Goal: Navigation & Orientation: Find specific page/section

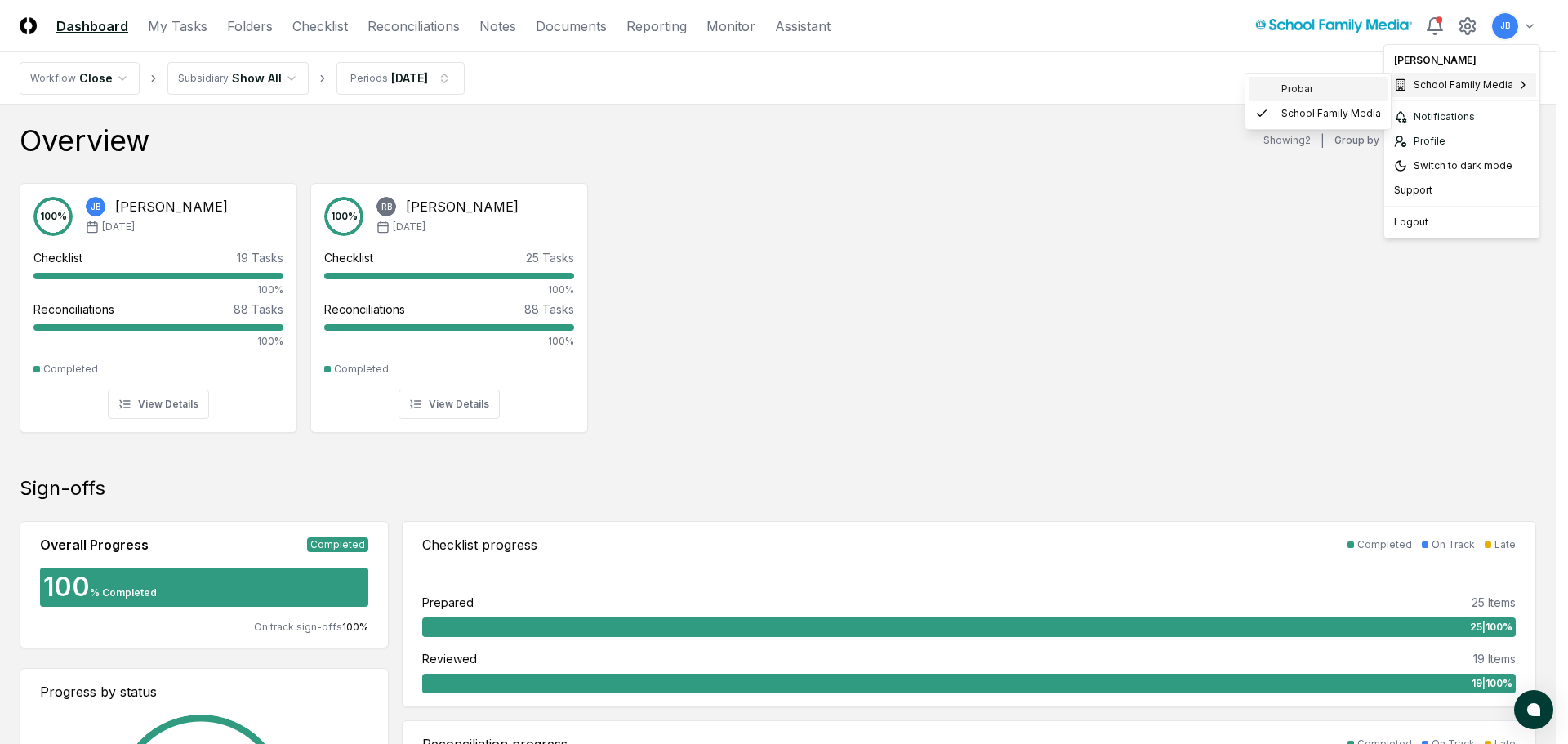
click at [1279, 87] on div "Probar" at bounding box center [1284, 88] width 58 height 15
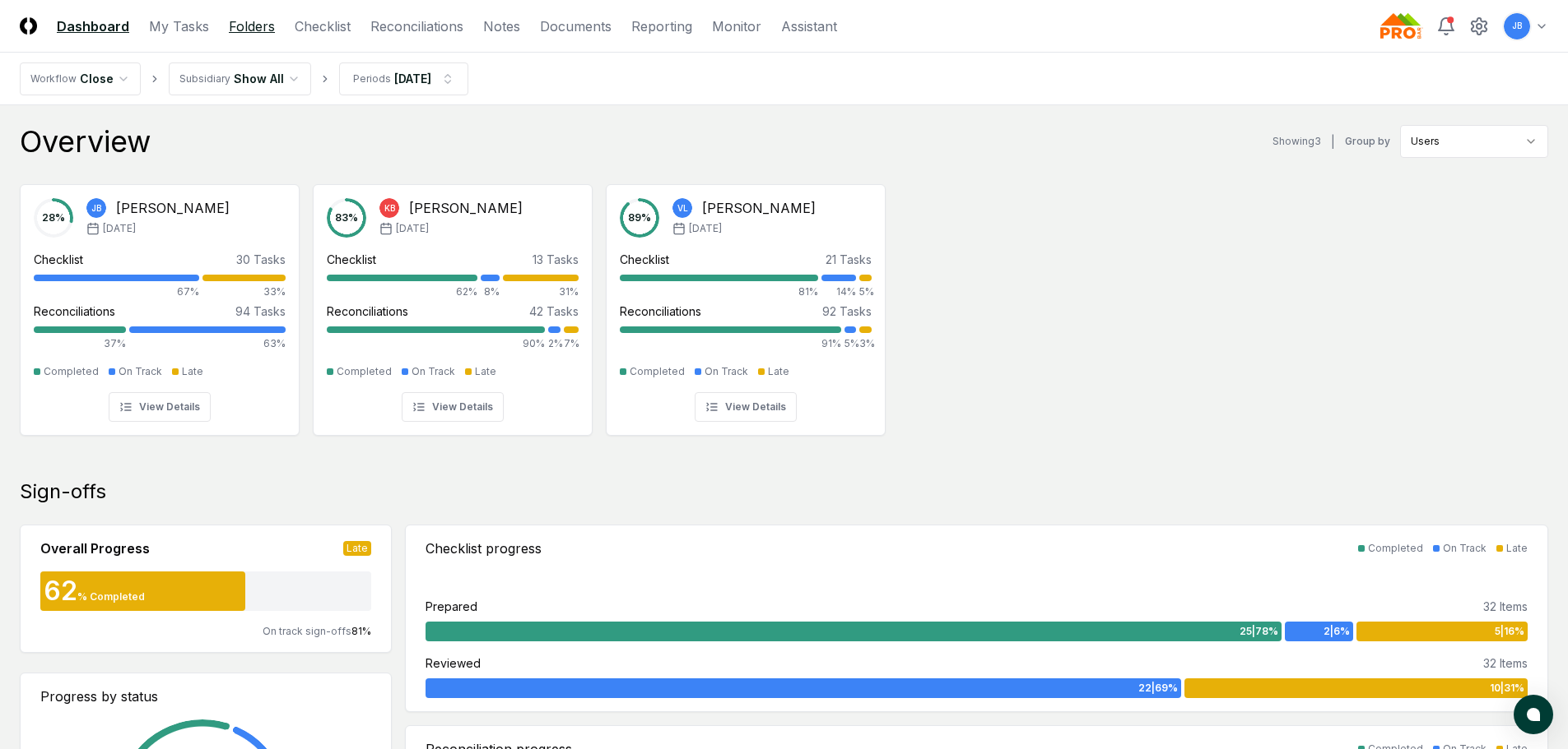
click at [270, 26] on link "Folders" at bounding box center [252, 26] width 46 height 20
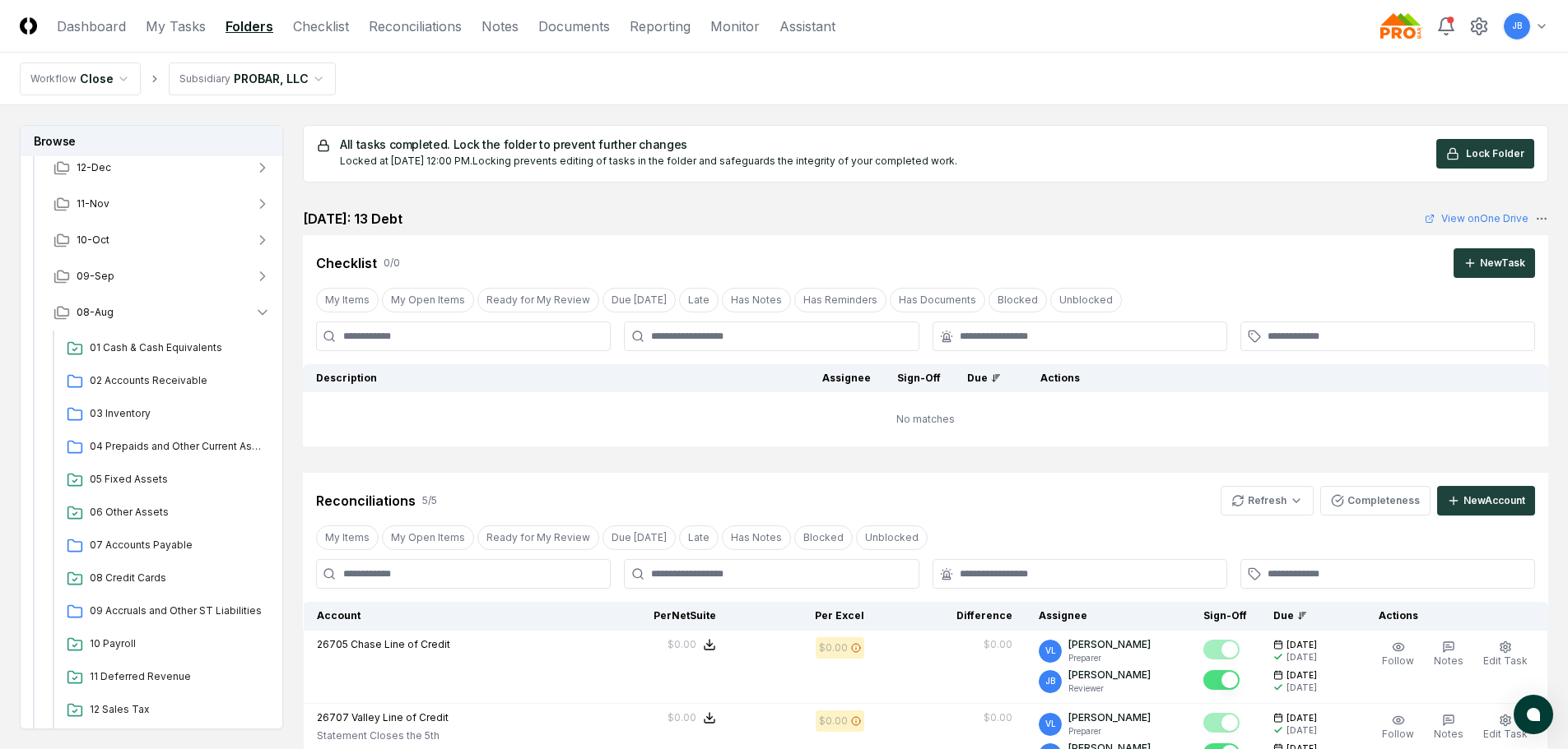
scroll to position [82, 0]
click at [253, 313] on button "08-Aug" at bounding box center [163, 310] width 244 height 36
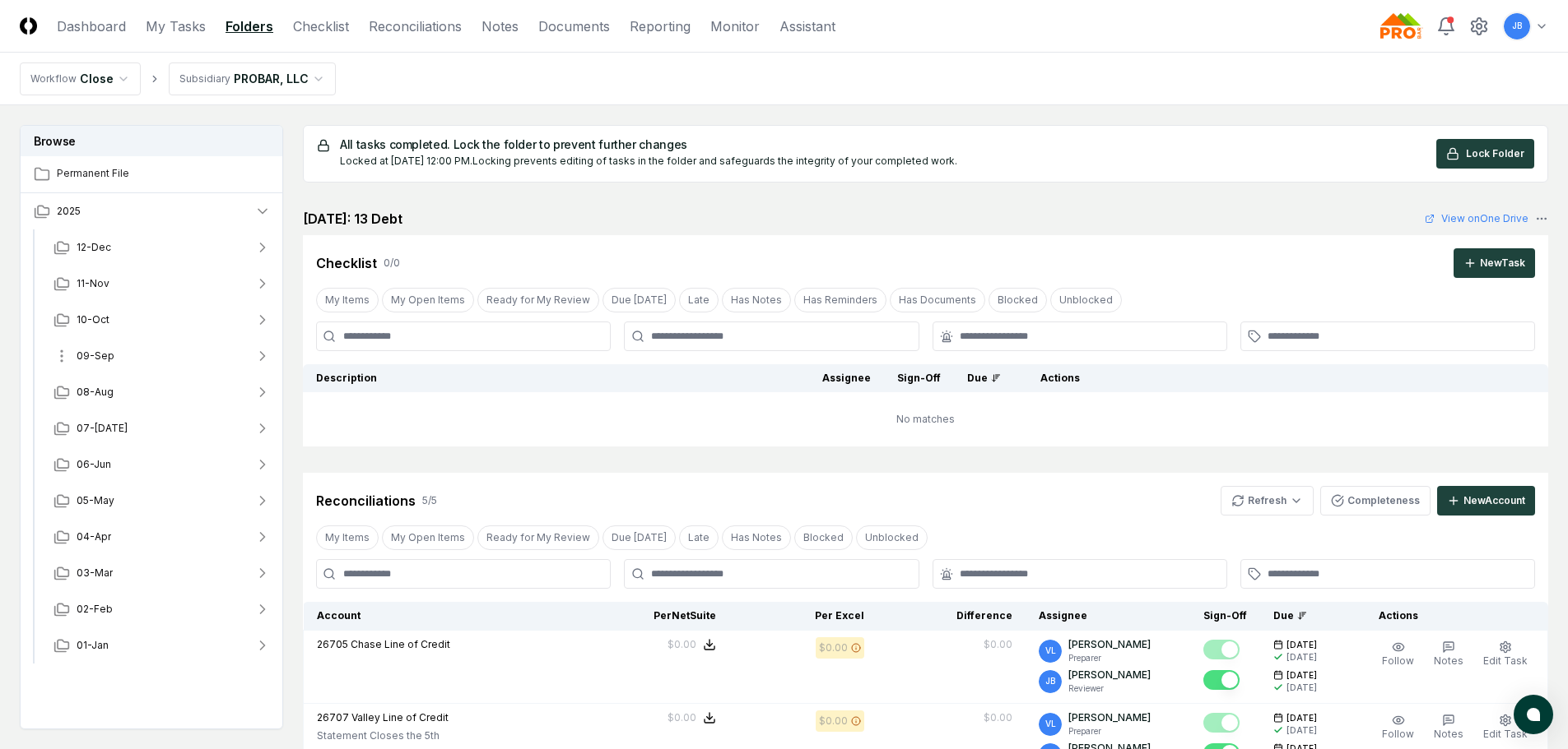
click at [268, 353] on icon "button" at bounding box center [262, 356] width 16 height 16
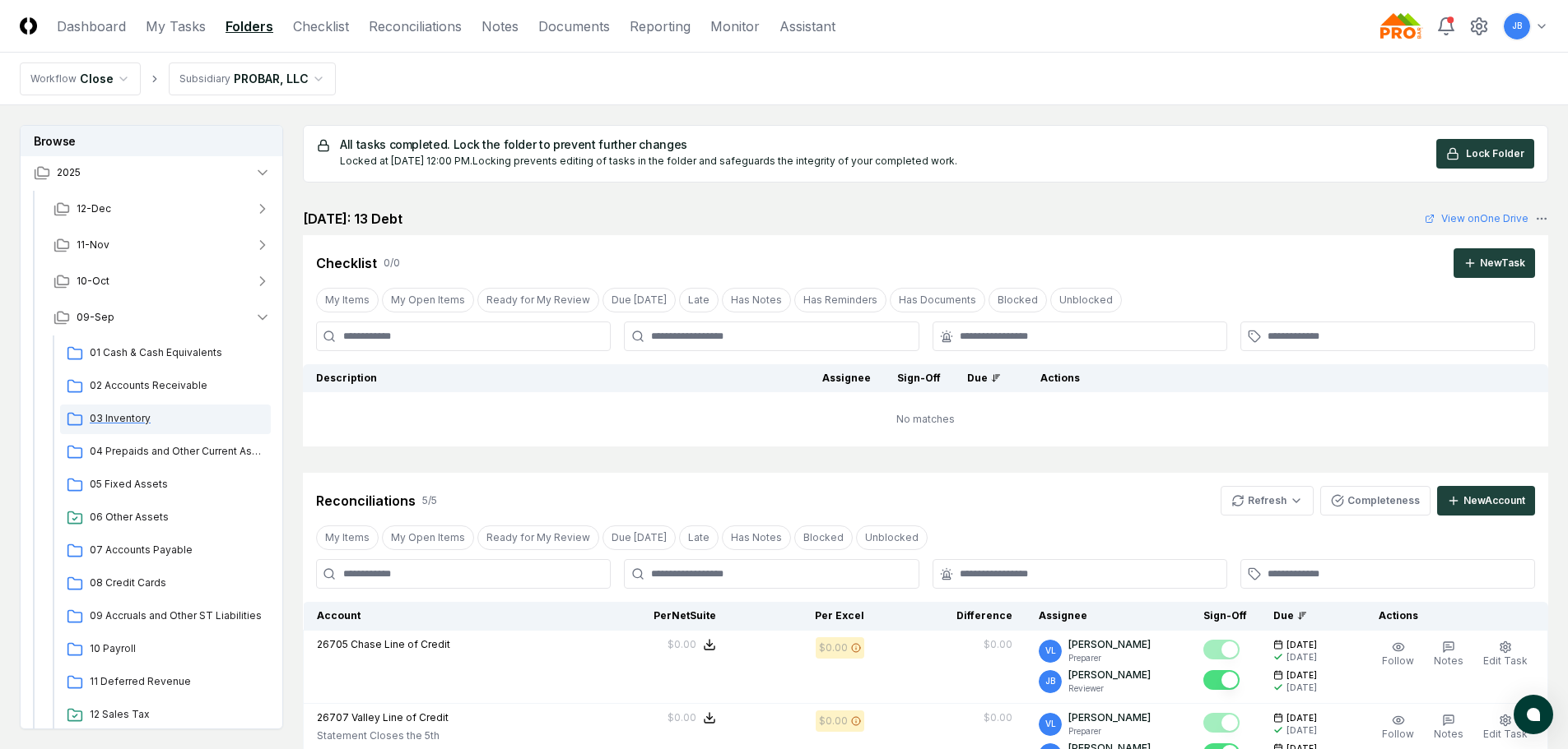
scroll to position [164, 0]
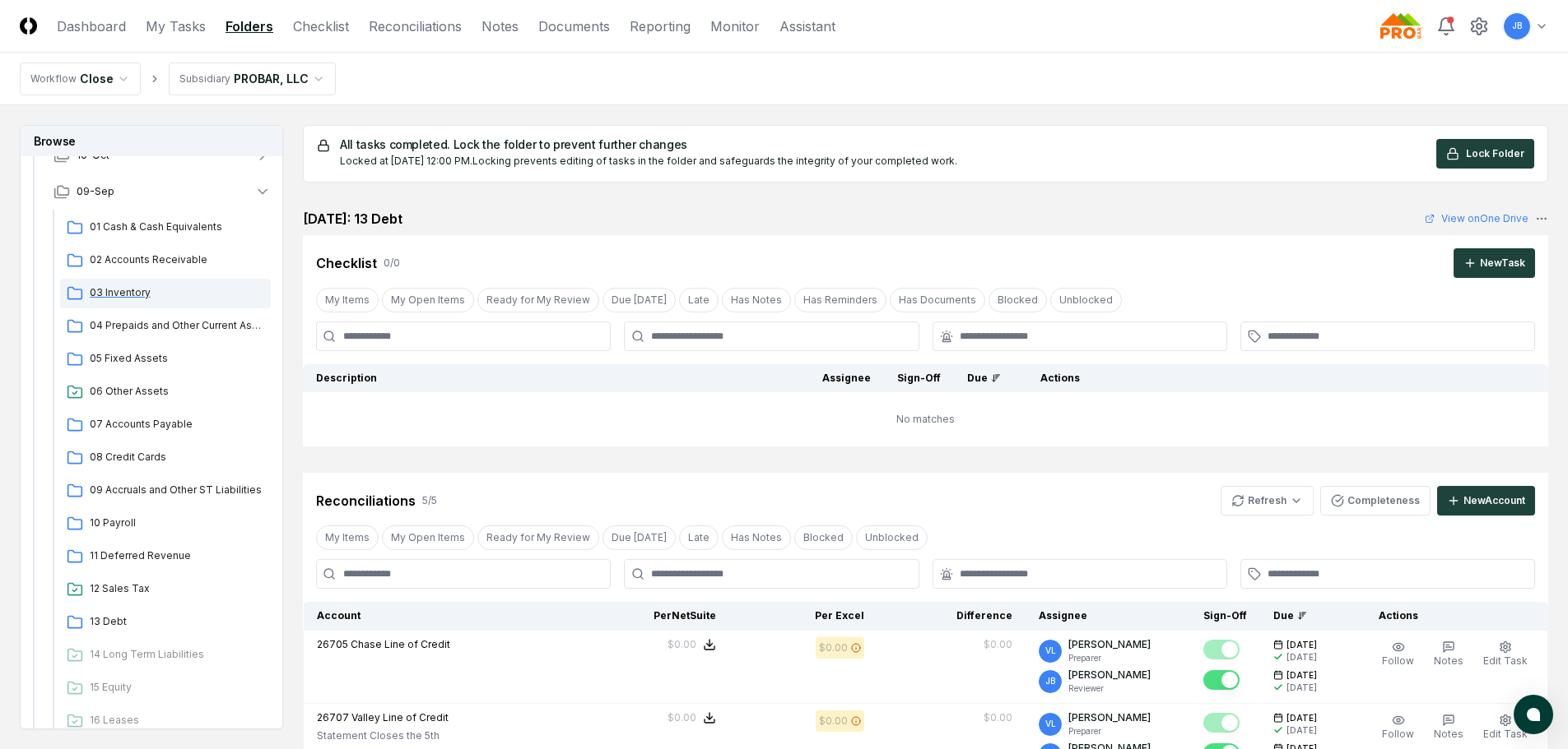
click at [128, 296] on span "03 Inventory" at bounding box center [177, 292] width 175 height 15
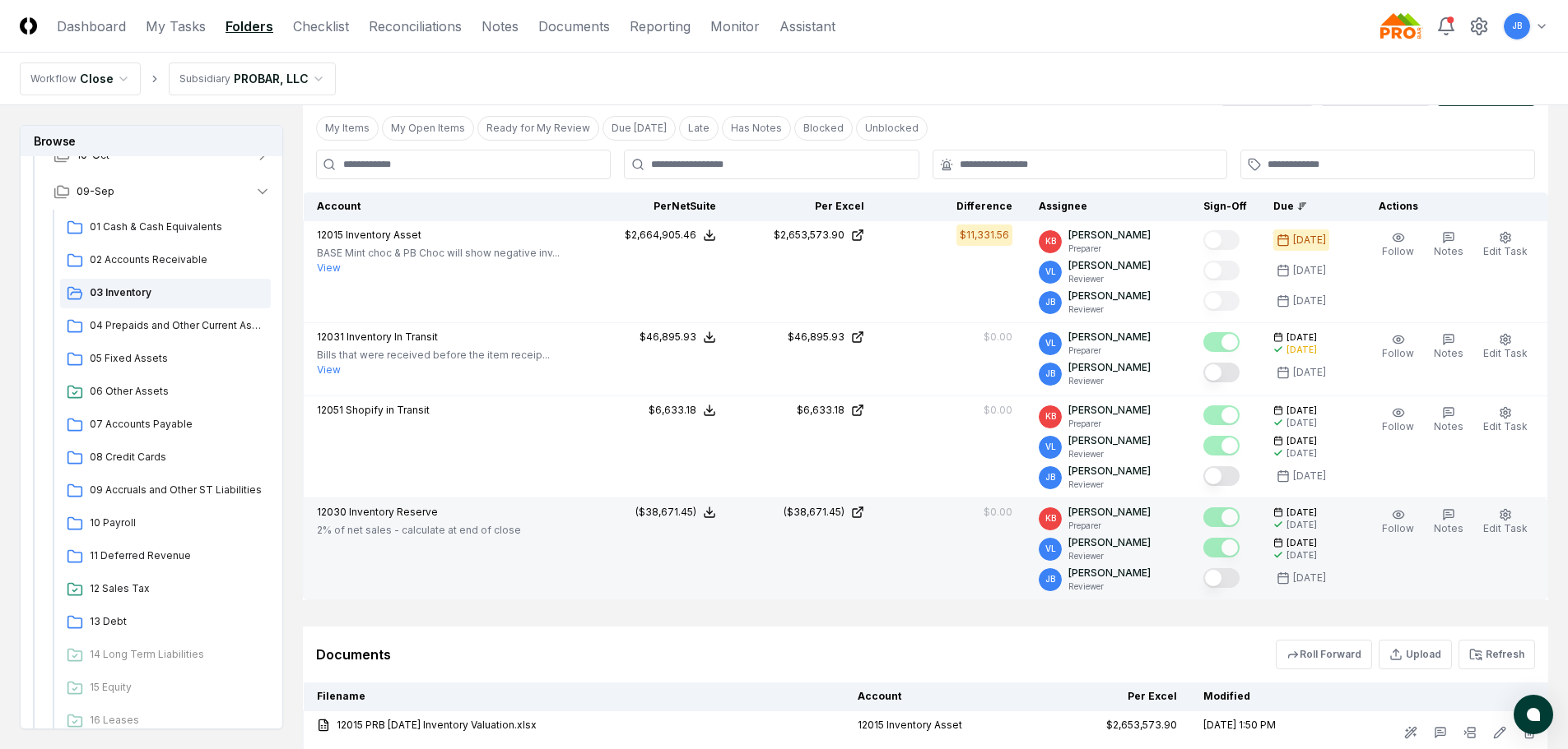
scroll to position [411, 0]
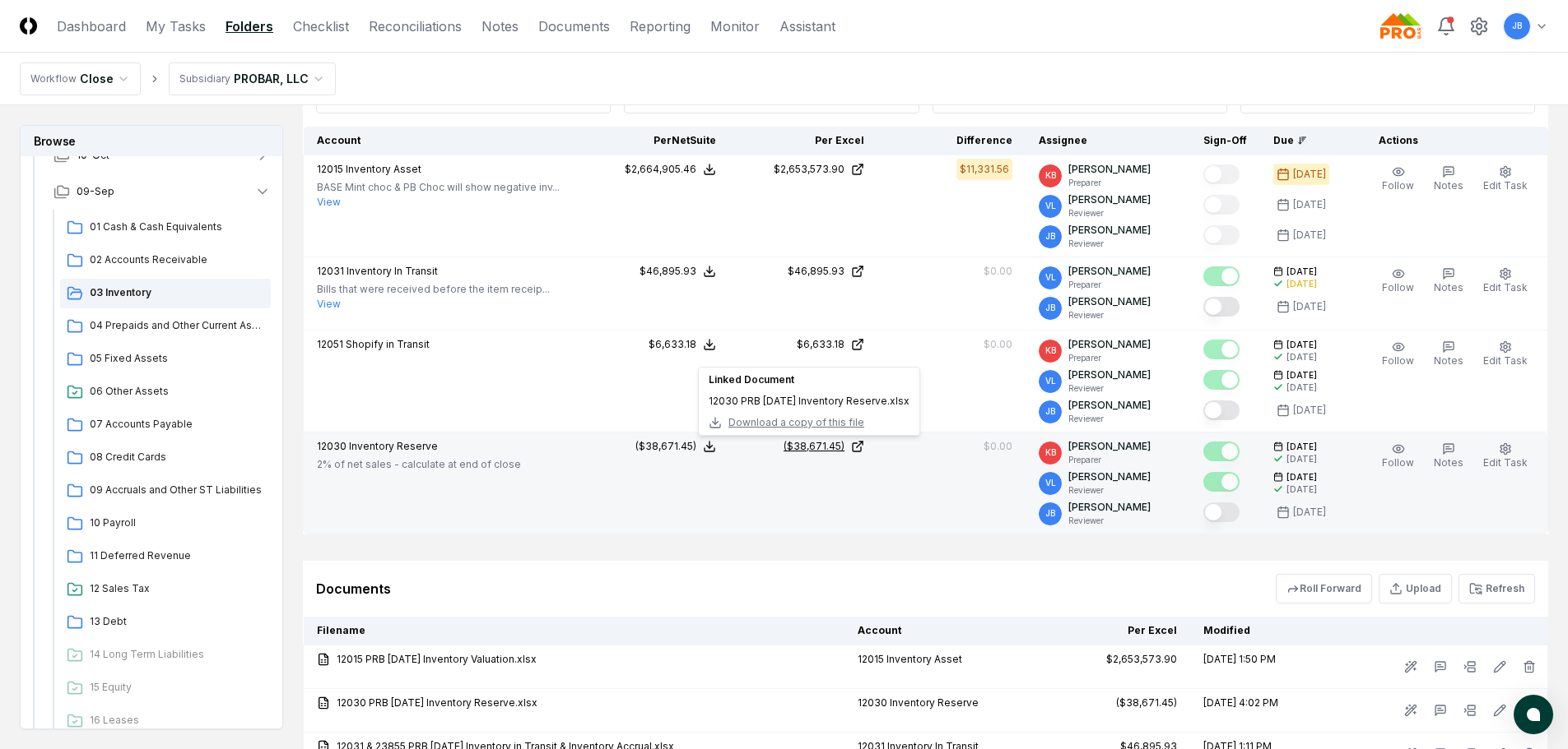
click at [813, 442] on div "($38,671.45)" at bounding box center [813, 446] width 61 height 15
